Goal: Task Accomplishment & Management: Use online tool/utility

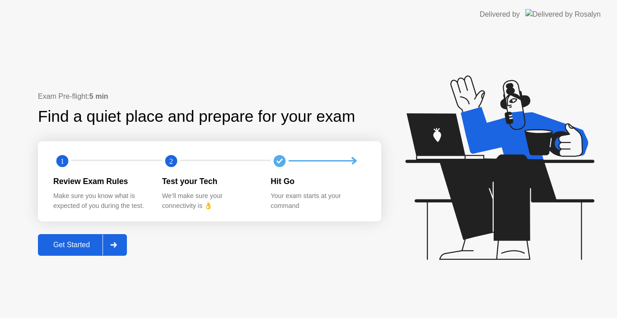
click at [67, 241] on div "Get Started" at bounding box center [72, 245] width 62 height 8
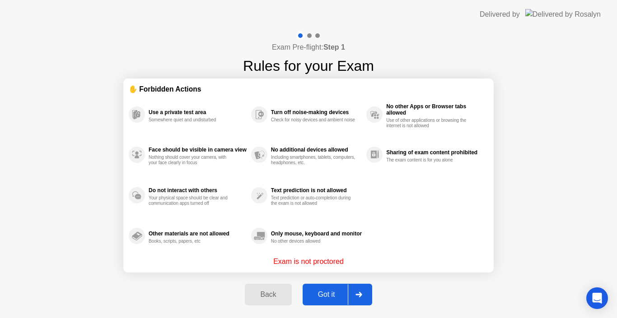
click at [326, 295] on div "Got it" at bounding box center [326, 295] width 42 height 8
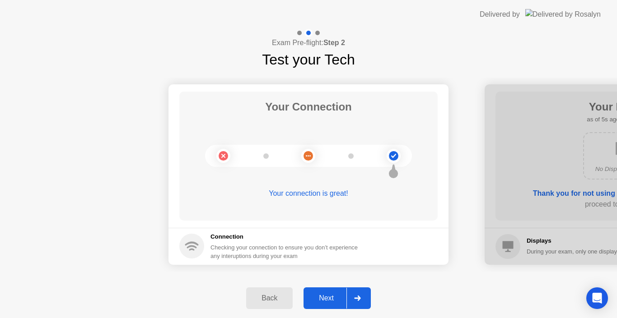
click at [324, 302] on div "Next" at bounding box center [326, 299] width 40 height 8
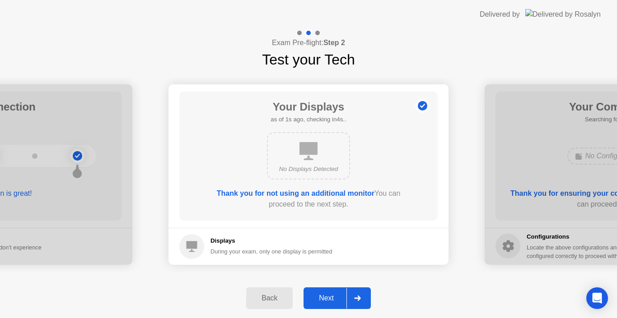
click at [324, 300] on div "Next" at bounding box center [326, 299] width 40 height 8
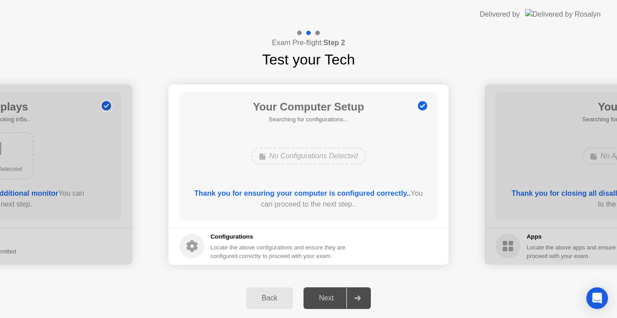
click at [324, 300] on div "Next" at bounding box center [326, 299] width 40 height 8
click at [324, 297] on div "Next" at bounding box center [326, 299] width 40 height 8
click at [361, 299] on div at bounding box center [357, 298] width 22 height 21
click at [334, 299] on div "Next" at bounding box center [326, 299] width 40 height 8
click at [365, 290] on div at bounding box center [357, 298] width 22 height 21
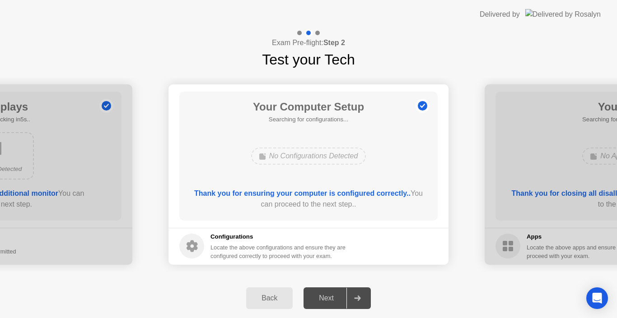
click at [330, 301] on div "Next" at bounding box center [326, 299] width 40 height 8
click at [359, 300] on icon at bounding box center [357, 298] width 6 height 5
click at [325, 301] on div "Next" at bounding box center [326, 299] width 40 height 8
click at [297, 242] on div "Configurations Locate the above configurations and ensure they are configured c…" at bounding box center [279, 247] width 137 height 28
click at [288, 196] on b "Thank you for ensuring your computer is configured correctly.." at bounding box center [302, 194] width 216 height 8
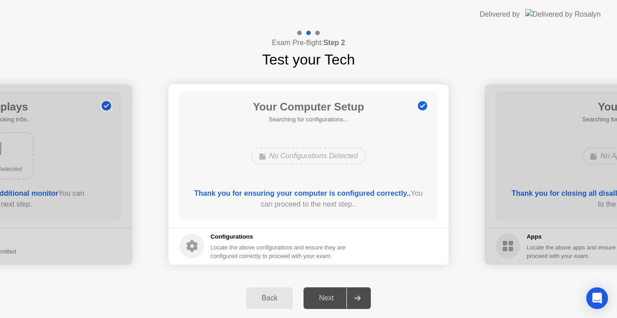
click at [295, 157] on div "No Configurations Detected" at bounding box center [308, 156] width 115 height 17
click at [300, 112] on h1 "Your Computer Setup" at bounding box center [308, 107] width 111 height 16
click at [290, 121] on h5 "Searching for configurations..." at bounding box center [308, 119] width 111 height 9
click at [326, 300] on div "Next" at bounding box center [326, 299] width 40 height 8
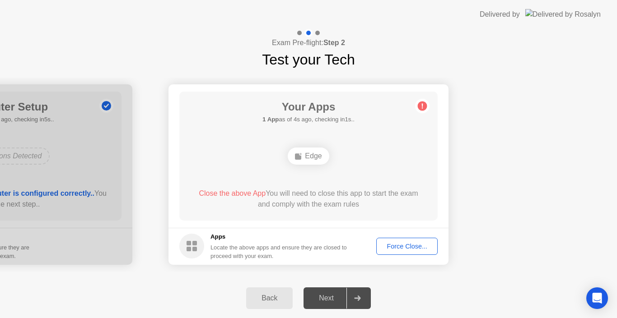
click at [413, 248] on div "Force Close..." at bounding box center [406, 246] width 55 height 7
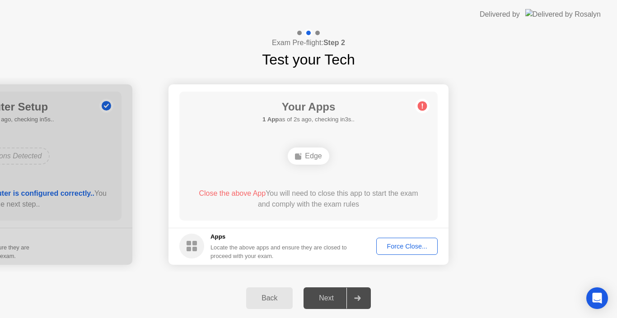
click at [417, 249] on div "Force Close..." at bounding box center [406, 246] width 55 height 7
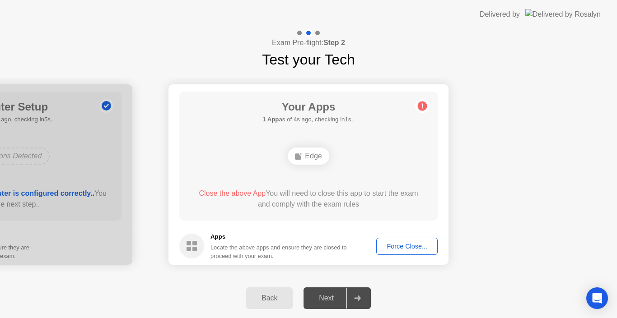
click at [326, 300] on div "Next" at bounding box center [326, 299] width 40 height 8
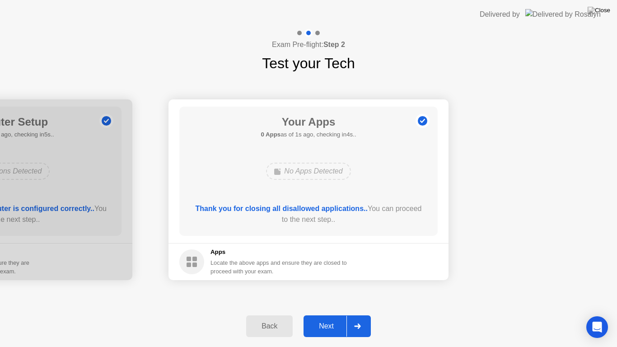
click at [327, 318] on div "Next" at bounding box center [326, 326] width 40 height 8
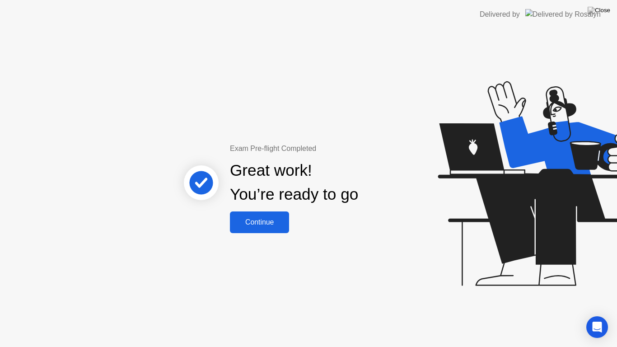
click at [257, 220] on div "Continue" at bounding box center [260, 222] width 54 height 8
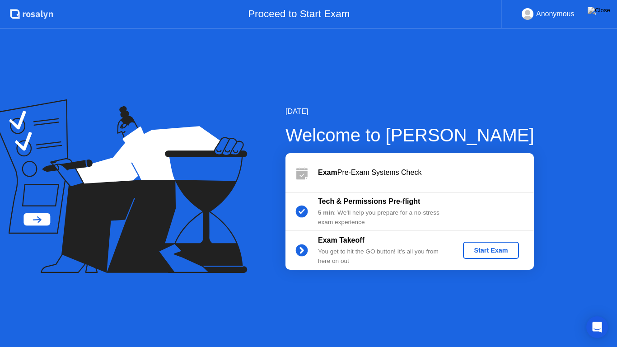
click at [470, 248] on div "Start Exam" at bounding box center [491, 250] width 48 height 7
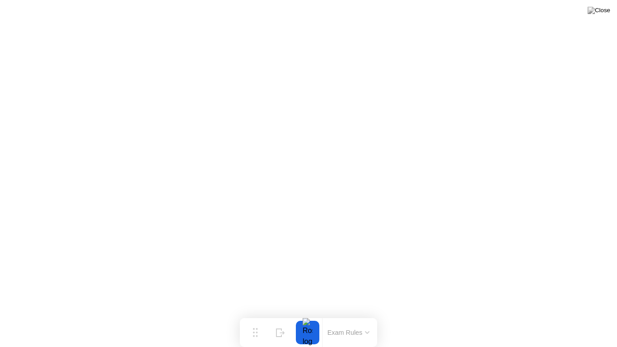
click at [604, 16] on button at bounding box center [598, 11] width 27 height 12
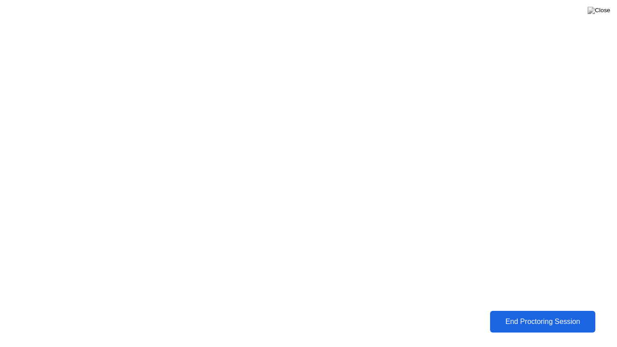
click at [540, 315] on button "End Proctoring Session" at bounding box center [542, 322] width 105 height 22
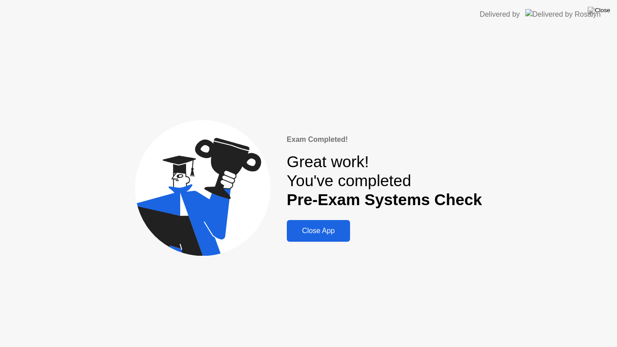
click at [318, 225] on button "Close App" at bounding box center [318, 231] width 63 height 22
